Goal: Check status: Check status

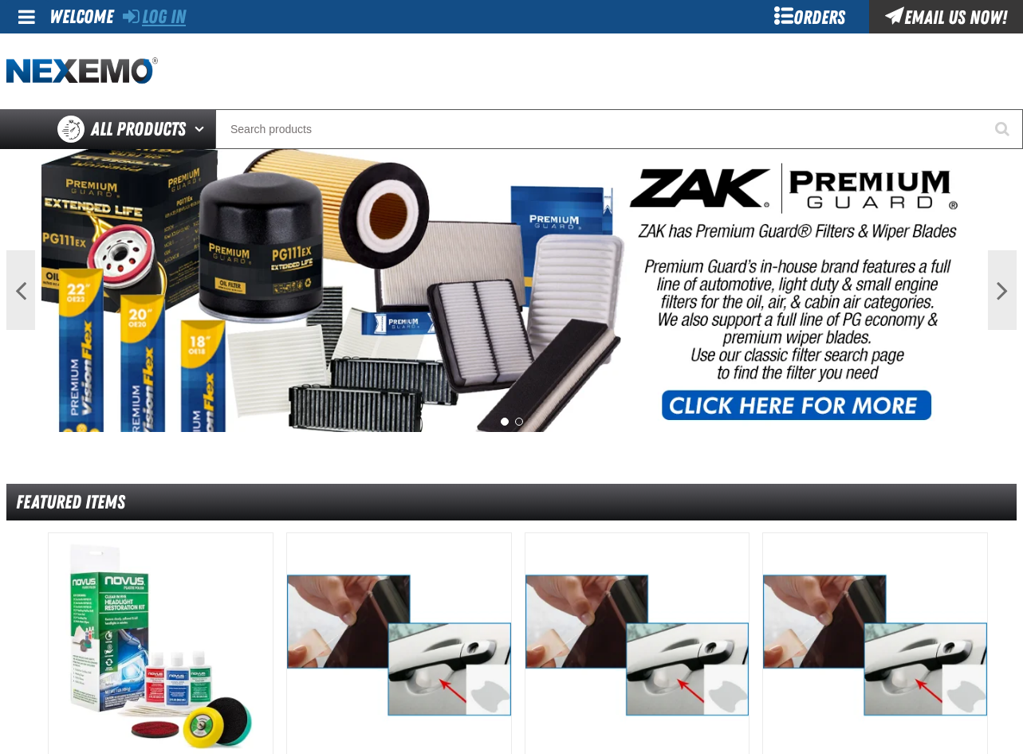
click at [172, 9] on link "Log In" at bounding box center [154, 17] width 63 height 22
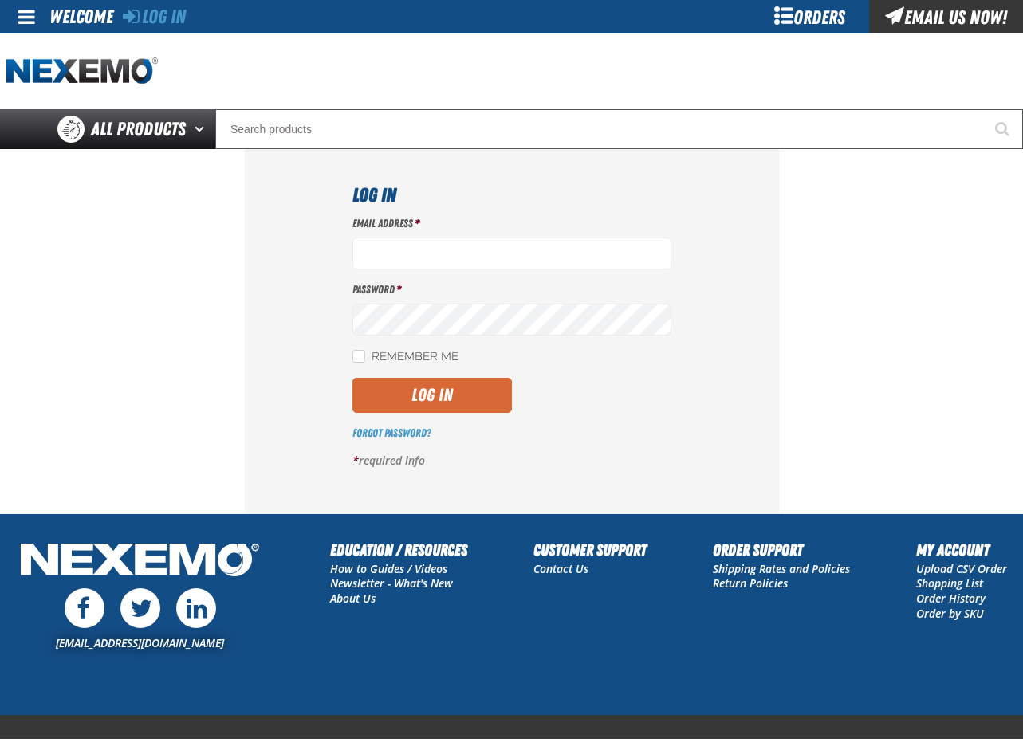
type input "pmcnish@vtaig.com"
click at [485, 396] on button "Log In" at bounding box center [433, 395] width 160 height 35
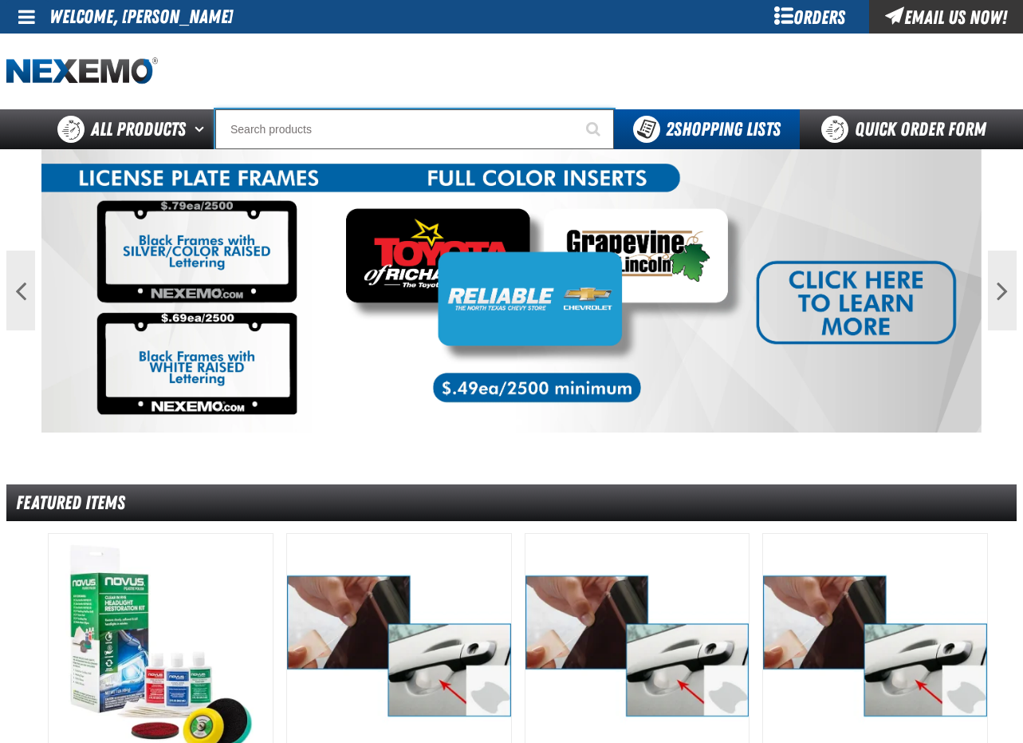
click at [300, 142] on input "Search" at bounding box center [414, 129] width 399 height 40
click at [824, 13] on div "Orders" at bounding box center [810, 16] width 120 height 33
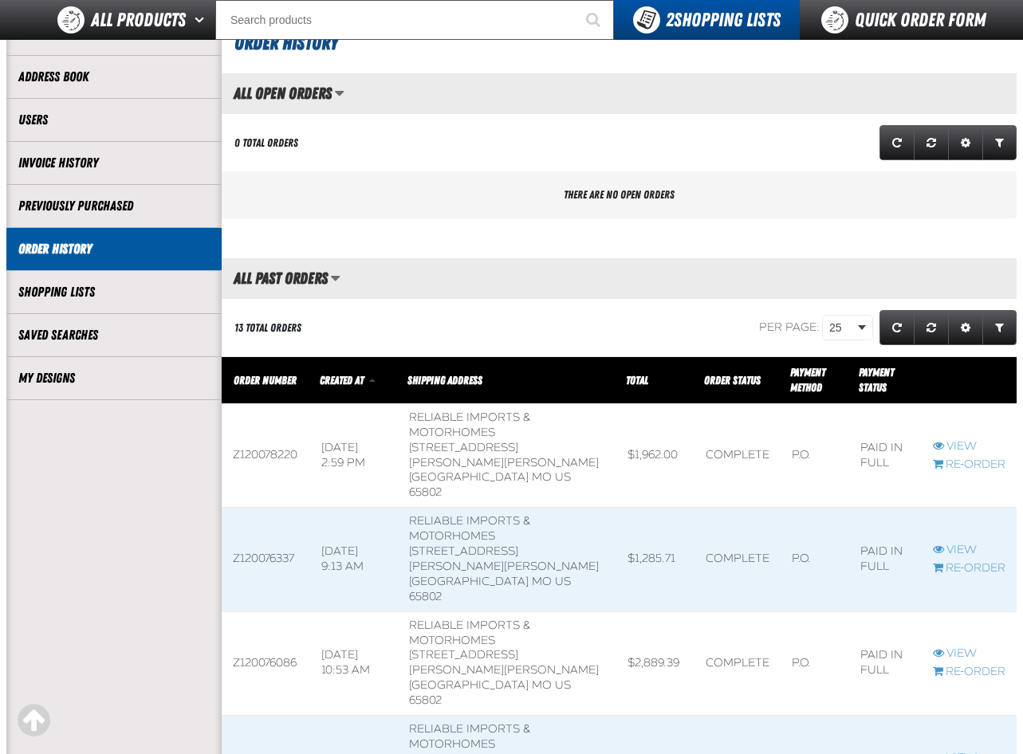
scroll to position [160, 0]
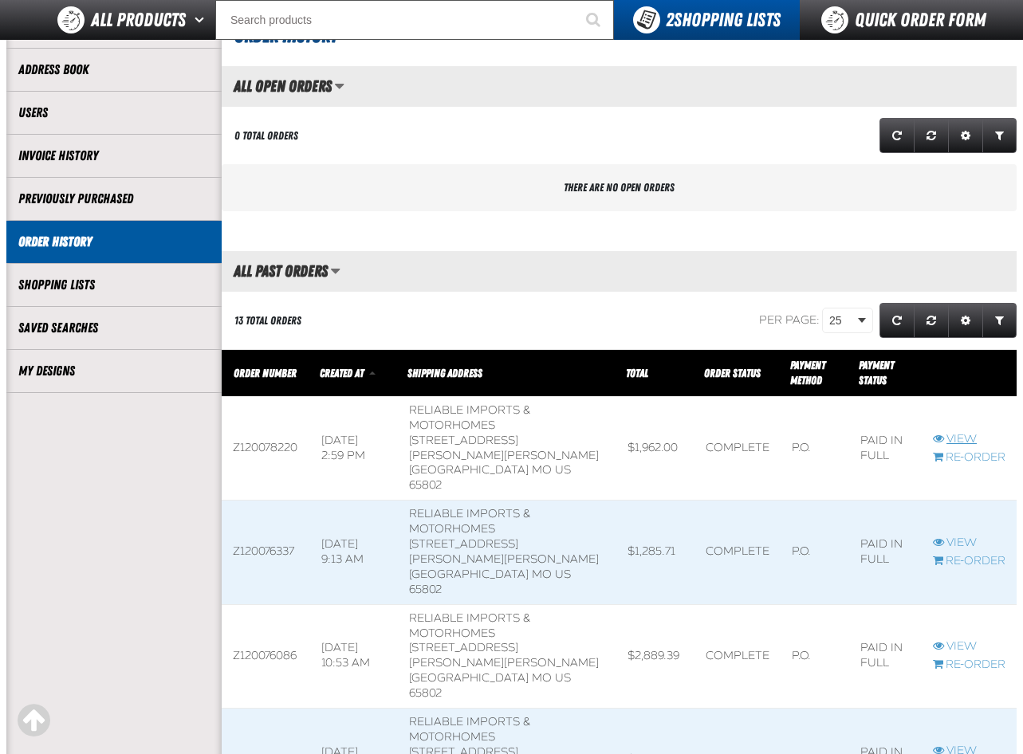
click at [966, 432] on link "View" at bounding box center [969, 439] width 73 height 15
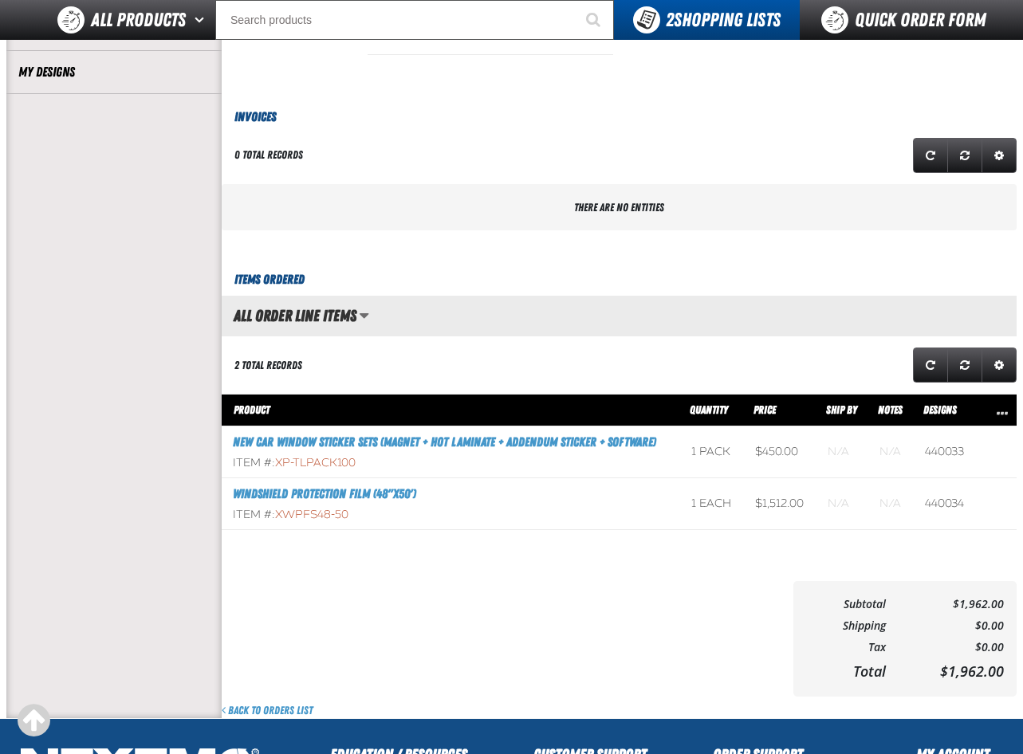
scroll to position [479, 0]
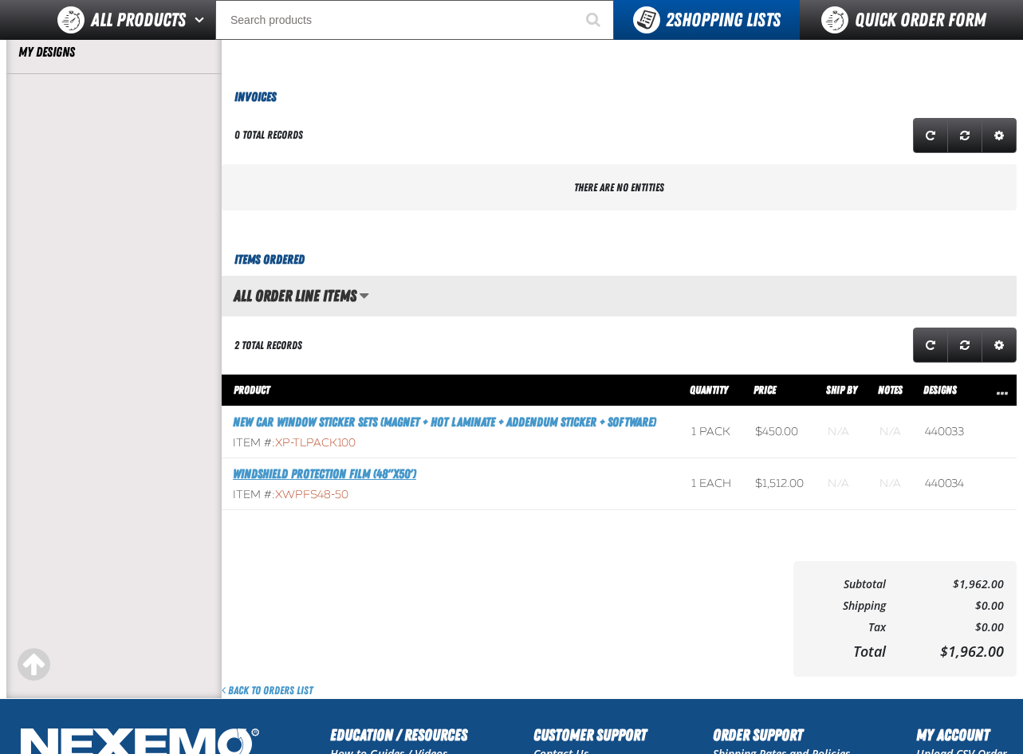
click at [274, 475] on link "Windshield Protection Film (48"x50')" at bounding box center [324, 474] width 183 height 15
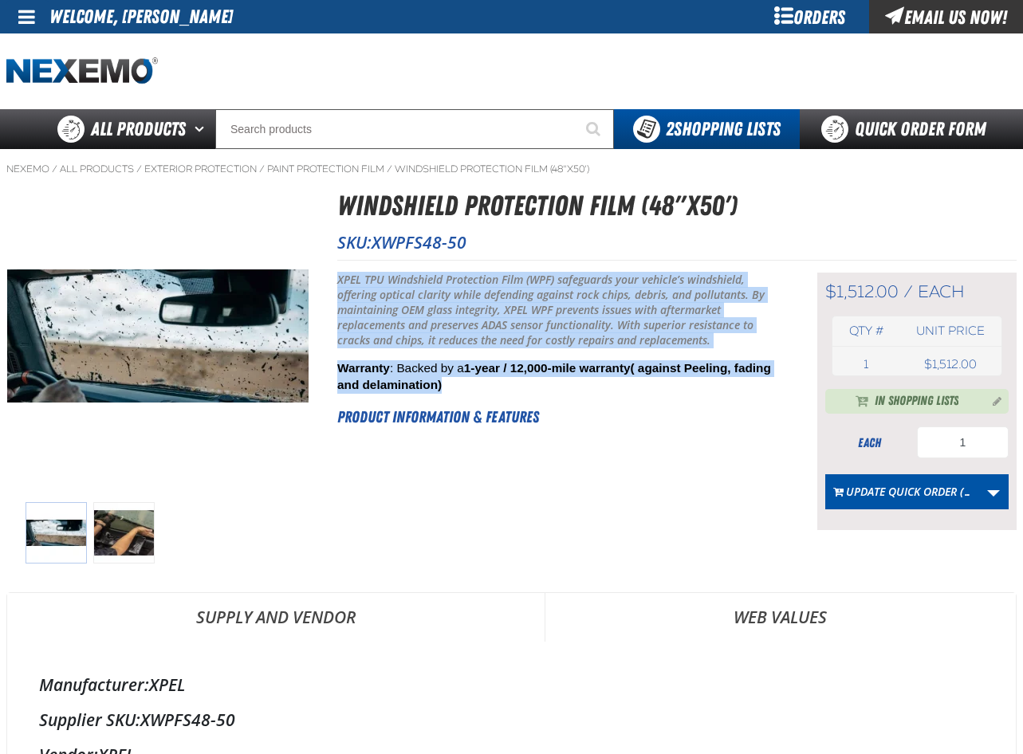
drag, startPoint x: 331, startPoint y: 279, endPoint x: 538, endPoint y: 380, distance: 229.7
click at [538, 185] on div "Windshield Protection Film (48"x50') SKU: XWPFS48-50" at bounding box center [511, 185] width 1010 height 0
